Goal: Task Accomplishment & Management: Manage account settings

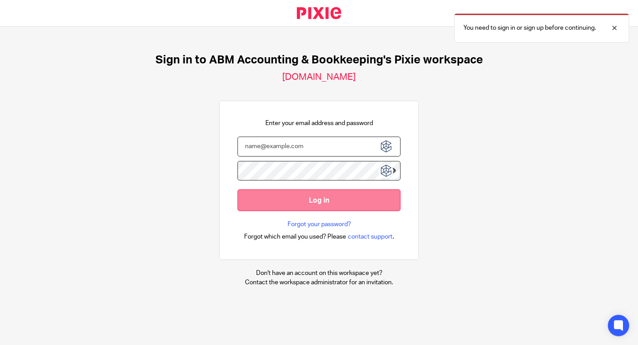
type input "savreet.cheema@mykohr.ca"
click at [321, 201] on input "Log in" at bounding box center [319, 200] width 163 height 22
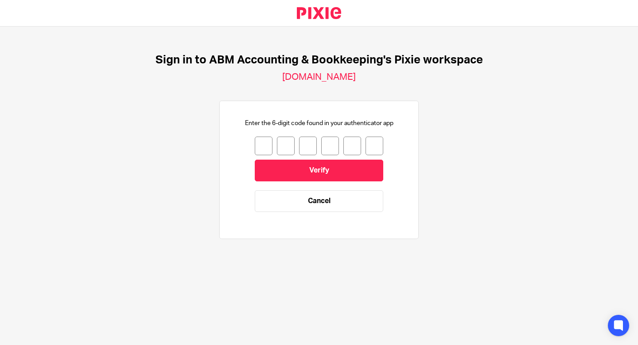
click at [256, 140] on input "number" at bounding box center [264, 145] width 18 height 19
type input "5"
type input "4"
type input "5"
type input "9"
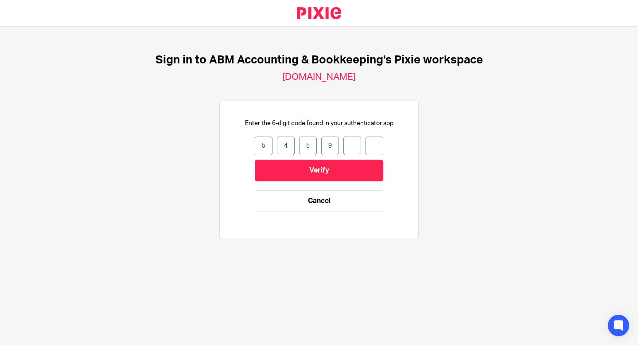
type input "4"
type input "6"
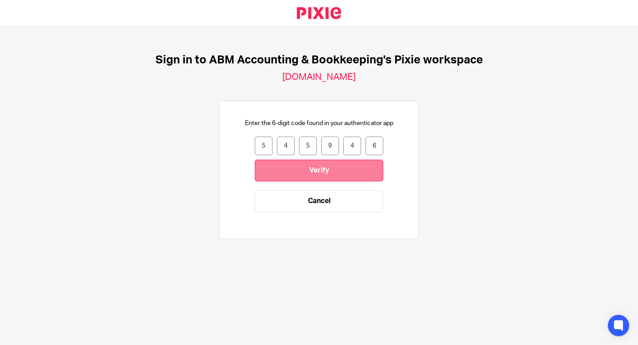
click at [367, 172] on input "Verify" at bounding box center [319, 171] width 129 height 22
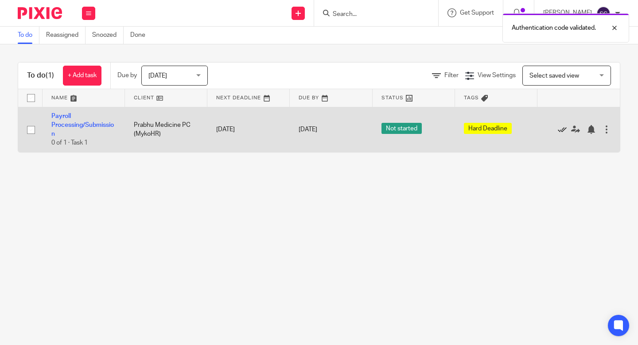
click at [558, 130] on icon at bounding box center [562, 129] width 9 height 9
